Goal: Information Seeking & Learning: Compare options

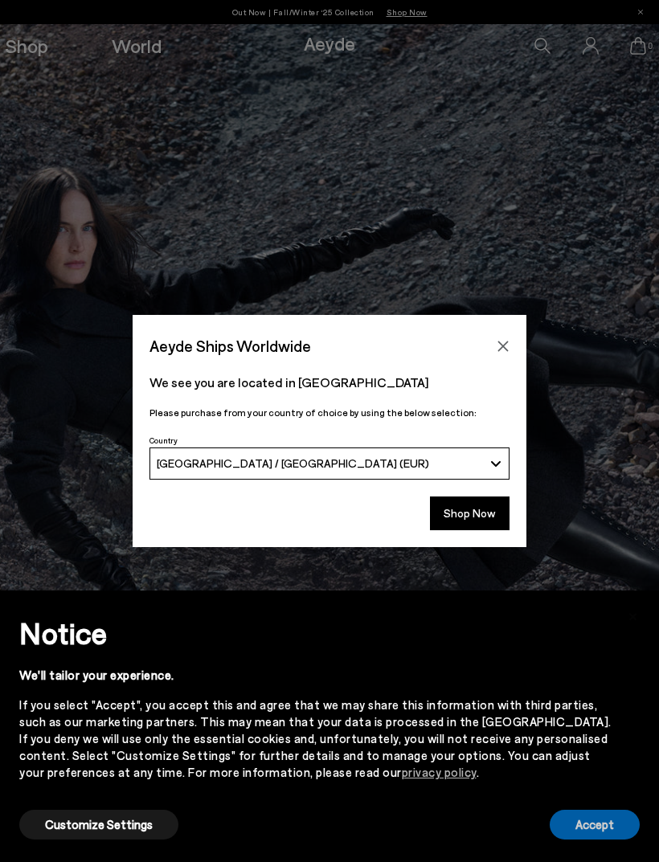
click at [590, 821] on button "Accept" at bounding box center [594, 825] width 90 height 30
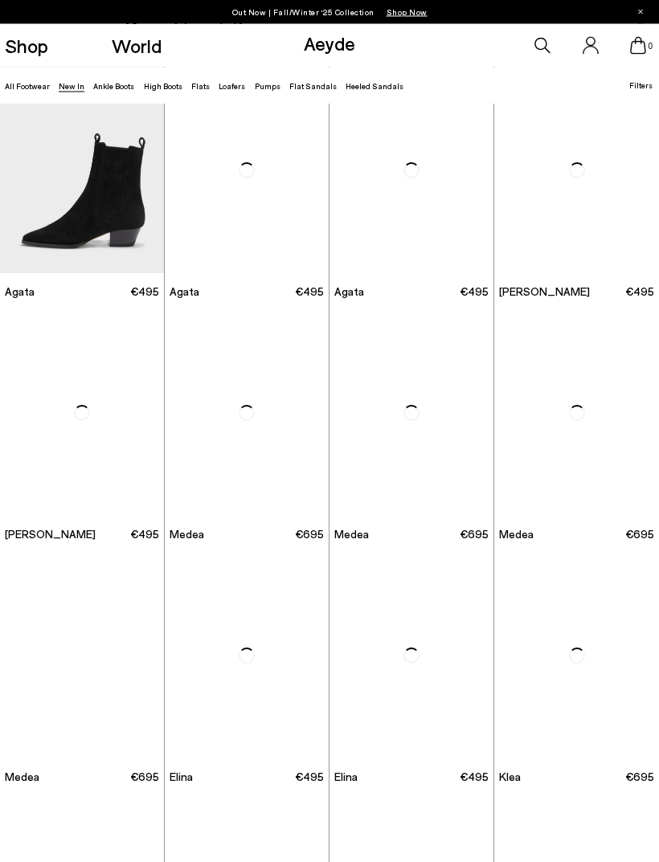
scroll to position [280, 0]
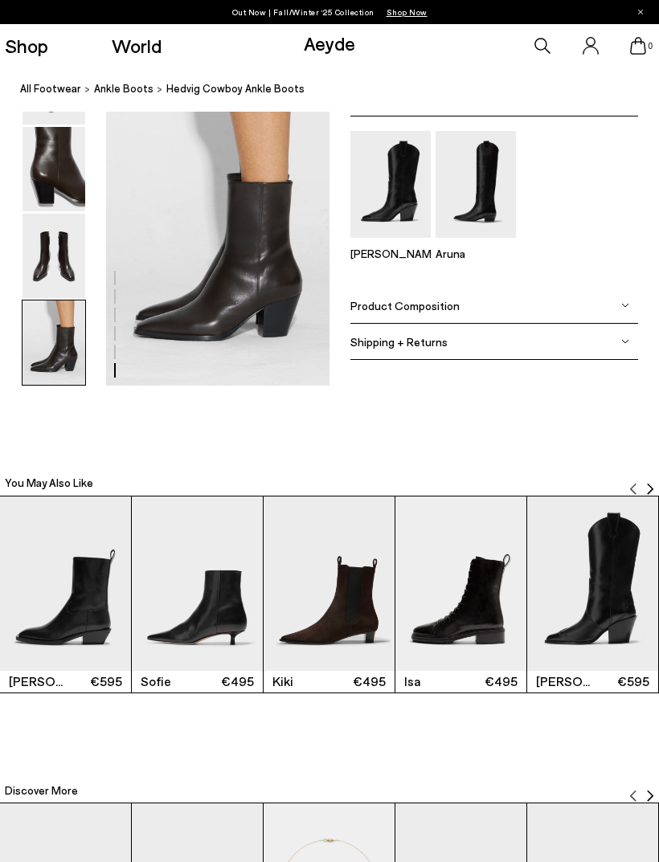
scroll to position [1612, 0]
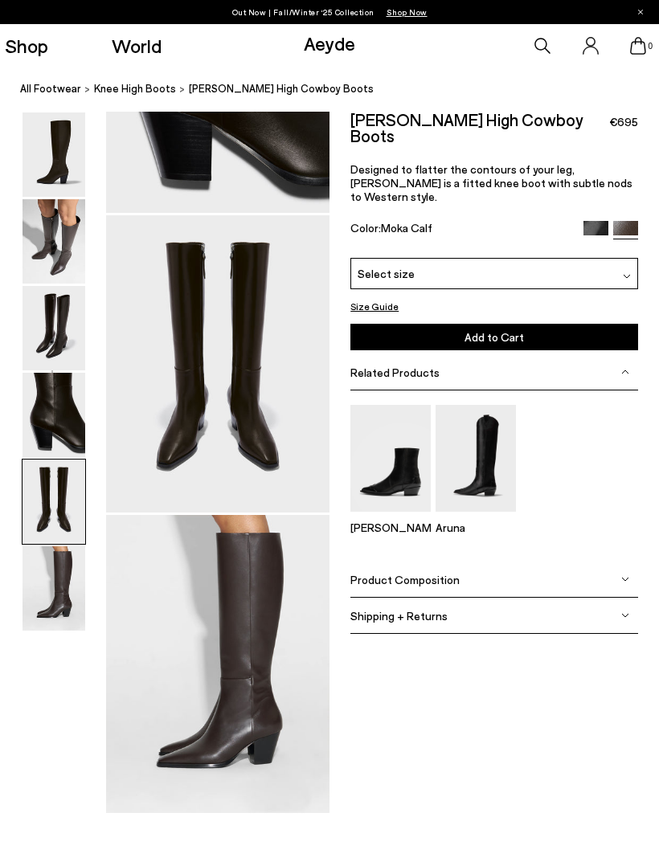
scroll to position [1201, 0]
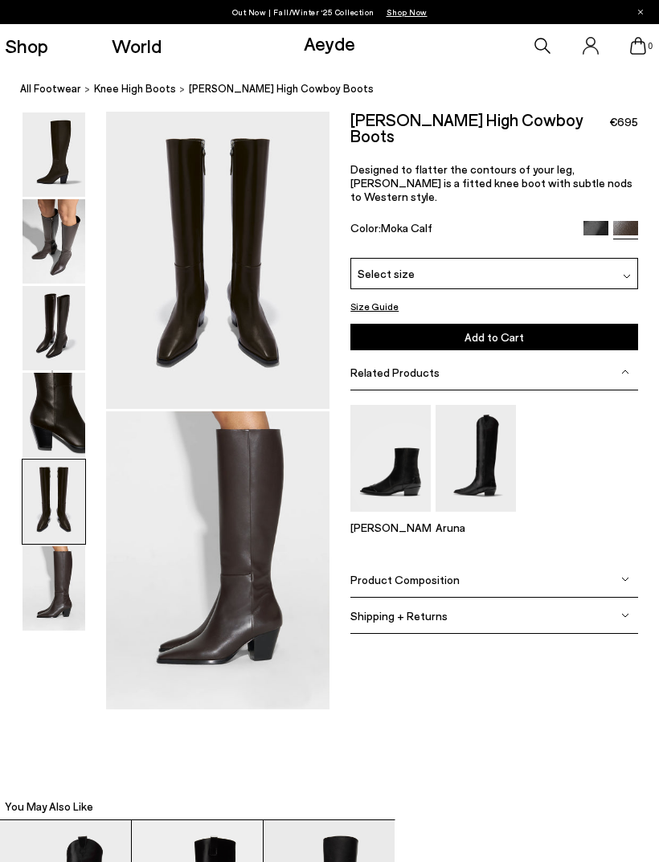
click at [46, 460] on img at bounding box center [53, 502] width 63 height 84
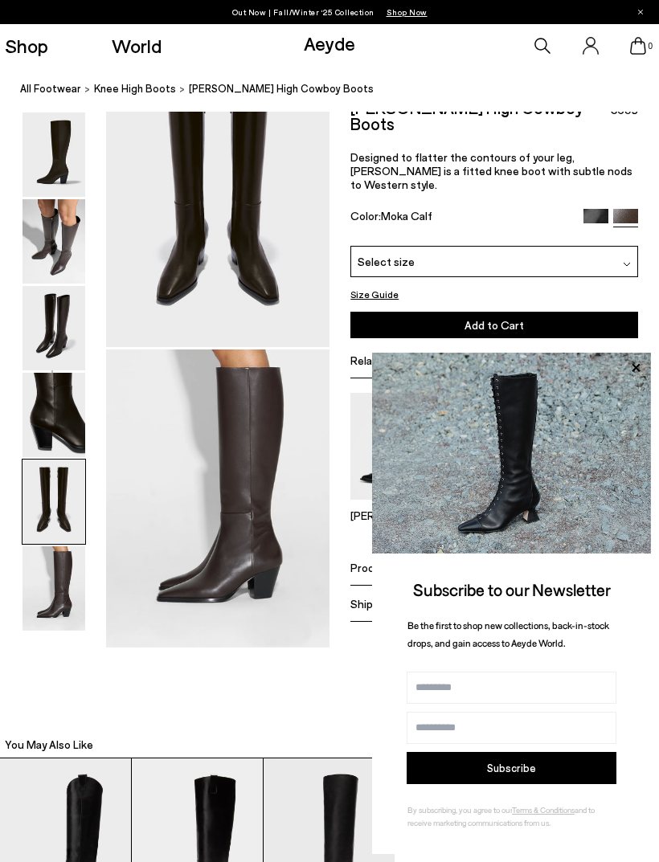
scroll to position [1263, 0]
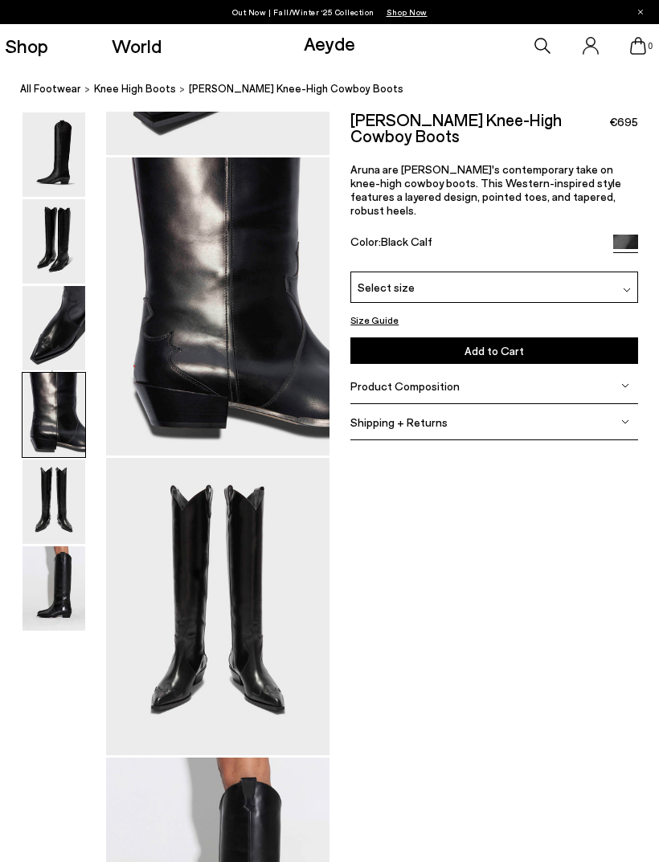
scroll to position [901, 0]
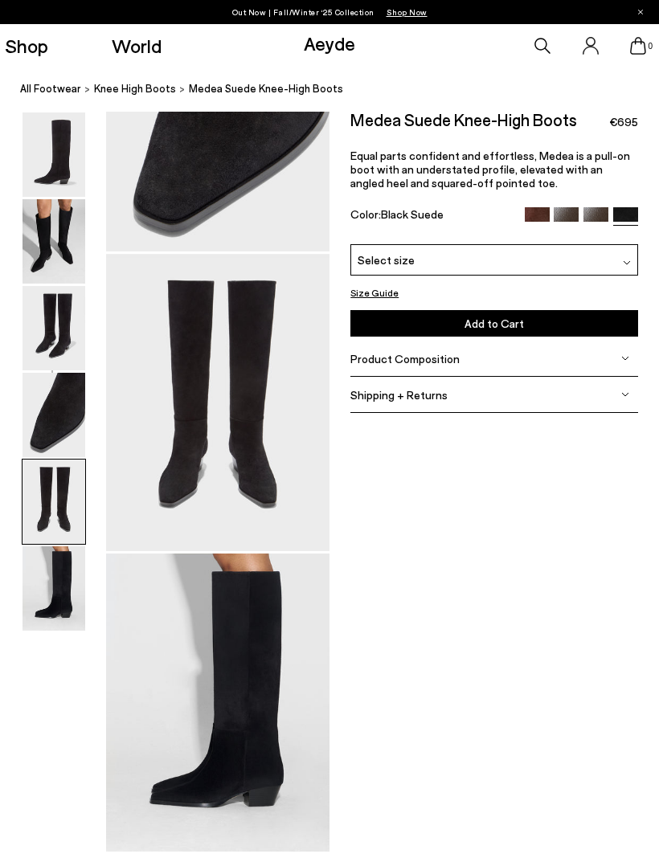
scroll to position [1201, 0]
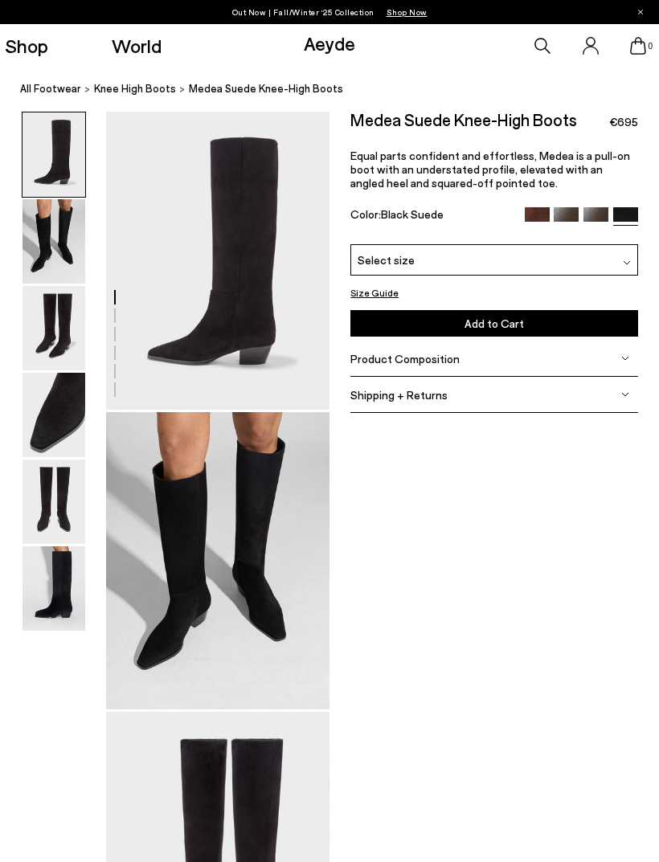
scroll to position [1201, 0]
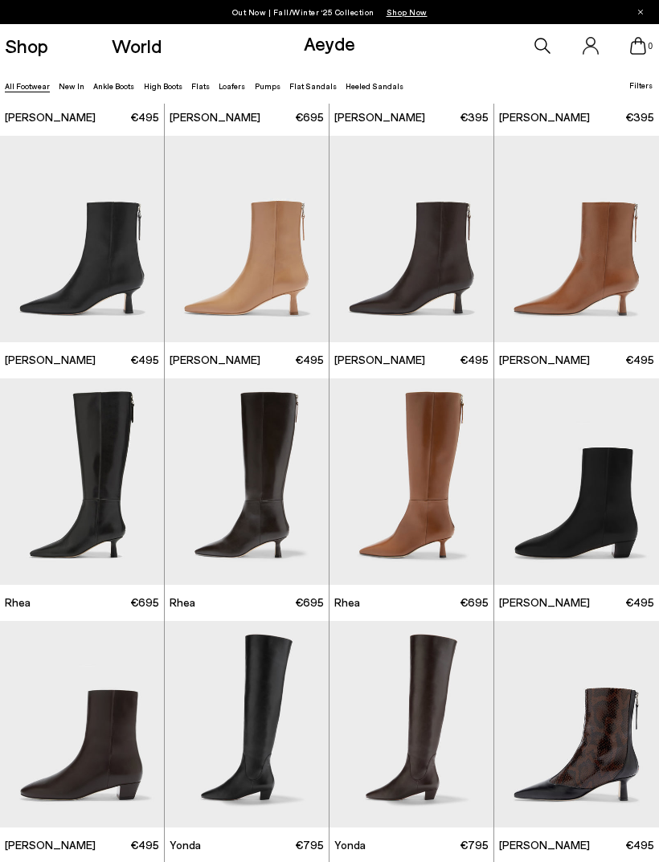
scroll to position [1683, 0]
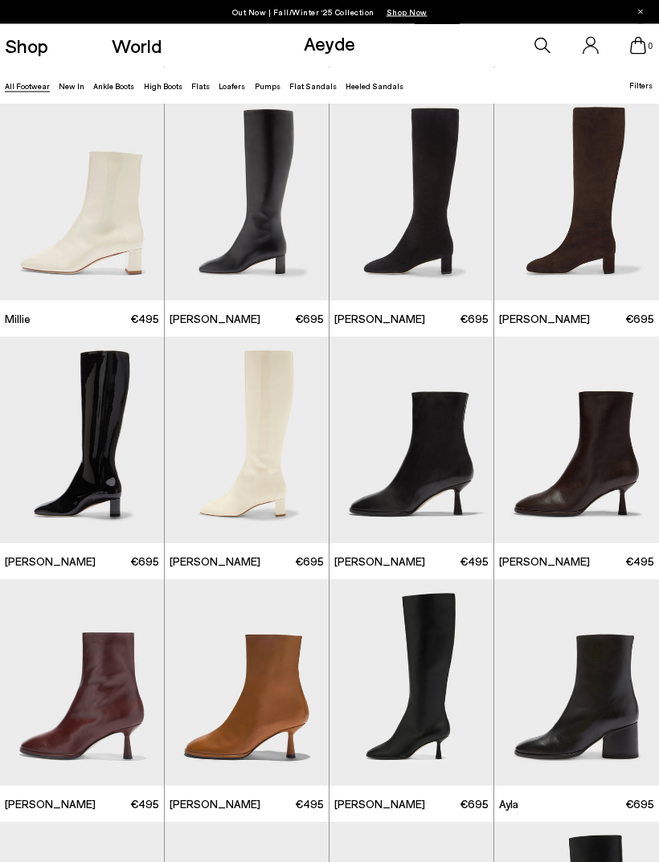
scroll to position [4377, 0]
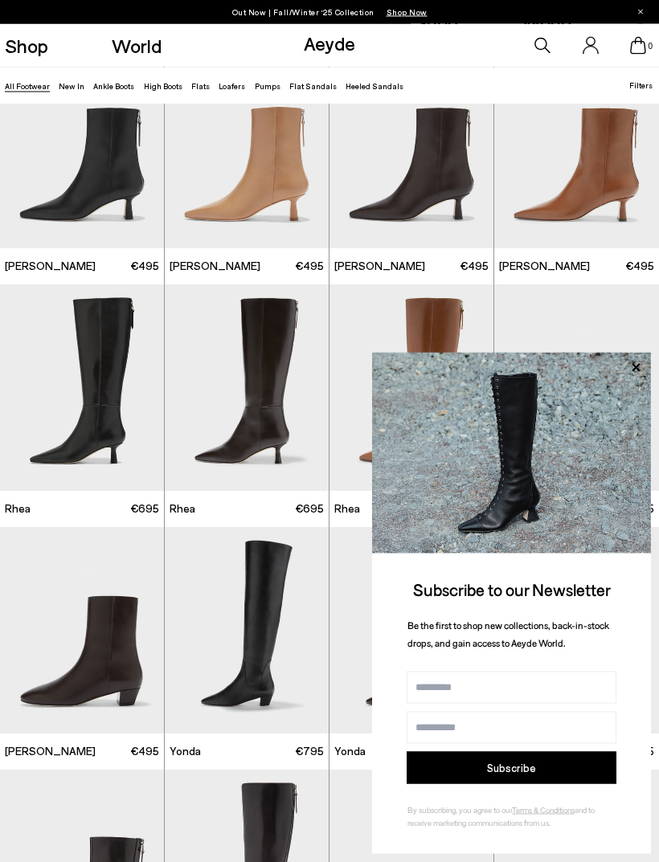
scroll to position [1761, 0]
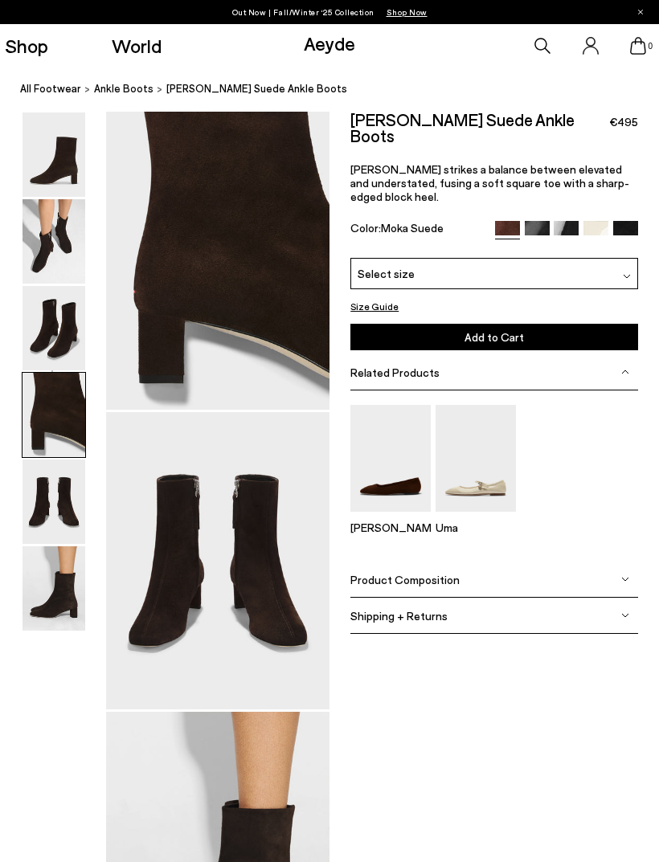
scroll to position [901, 0]
